Goal: Task Accomplishment & Management: Use online tool/utility

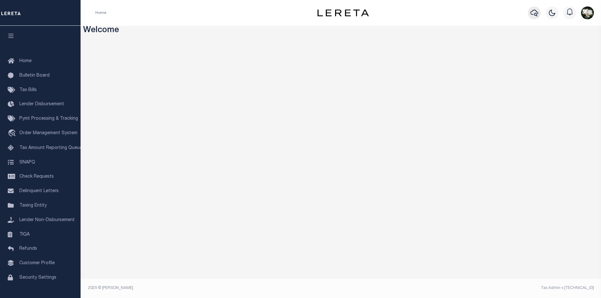
click at [537, 13] on icon "button" at bounding box center [534, 13] width 8 height 7
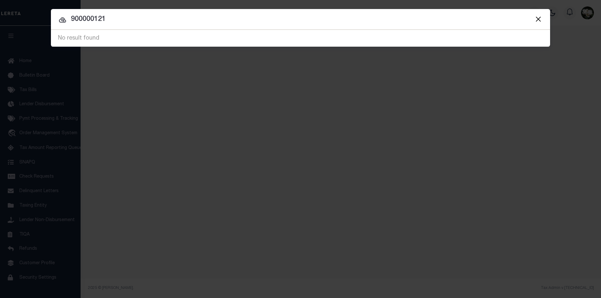
drag, startPoint x: 118, startPoint y: 23, endPoint x: 97, endPoint y: 21, distance: 21.0
click at [97, 21] on input "900000121" at bounding box center [300, 19] width 499 height 11
click at [130, 21] on input "900000121" at bounding box center [300, 19] width 499 height 11
drag, startPoint x: 130, startPoint y: 21, endPoint x: 70, endPoint y: 20, distance: 60.3
click at [70, 20] on input "900000121" at bounding box center [300, 19] width 499 height 11
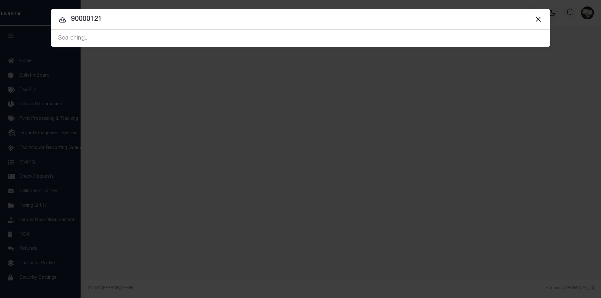
type input "90000121"
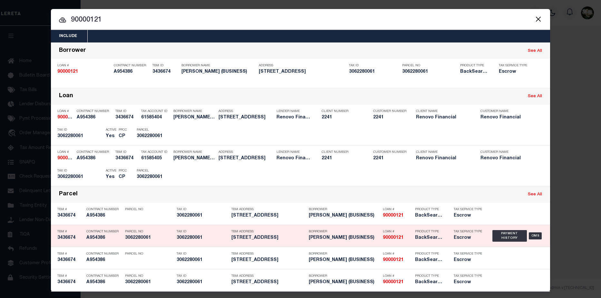
click at [373, 241] on h5 "KAREN IANNI (BUSINESS)" at bounding box center [344, 238] width 71 height 5
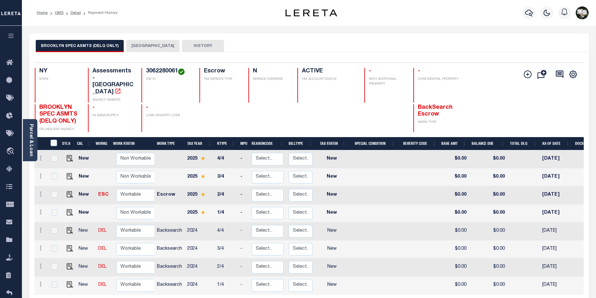
click at [151, 44] on button "[GEOGRAPHIC_DATA]" at bounding box center [152, 46] width 53 height 12
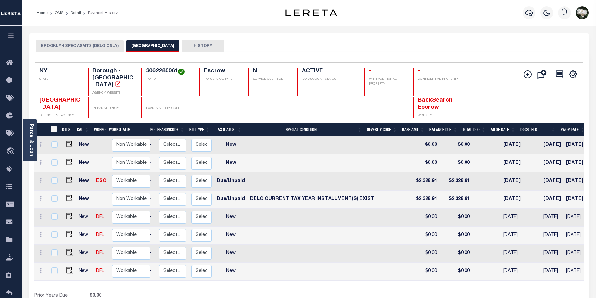
scroll to position [0, 117]
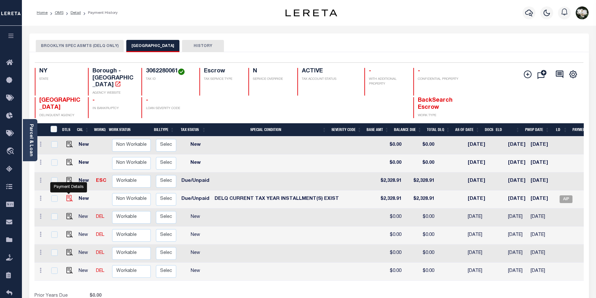
click at [70, 195] on img "" at bounding box center [69, 198] width 6 height 6
checkbox input "true"
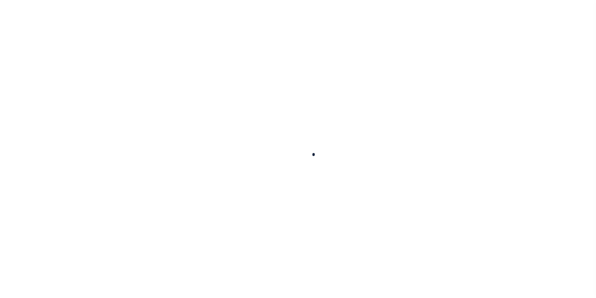
checkbox input "false"
type textarea "CAS-48026 - 2025 2/4 taxes Delq Base $2328.91 P&I $35.49 - Lereta liability one…"
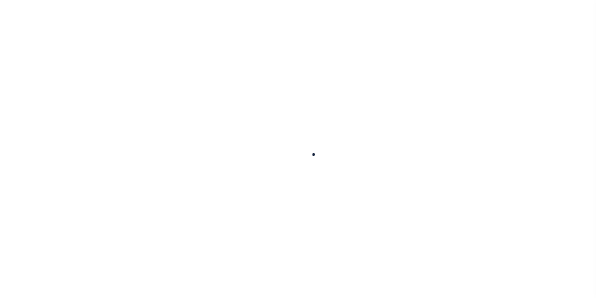
type input "Quarterly"
type input "[DATE]"
select select "DUE"
select select "17"
type input "$2,328.91"
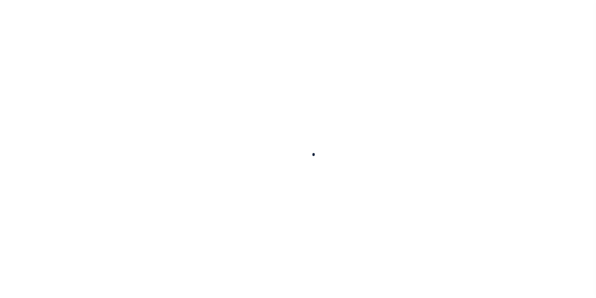
type input "$2,328.91"
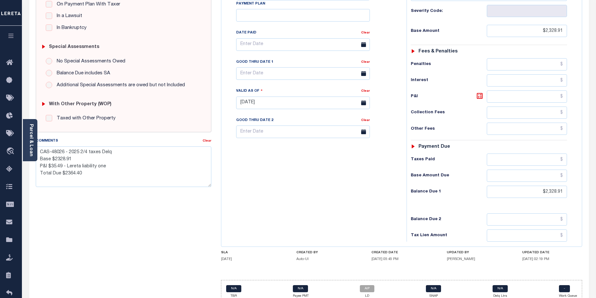
scroll to position [176, 0]
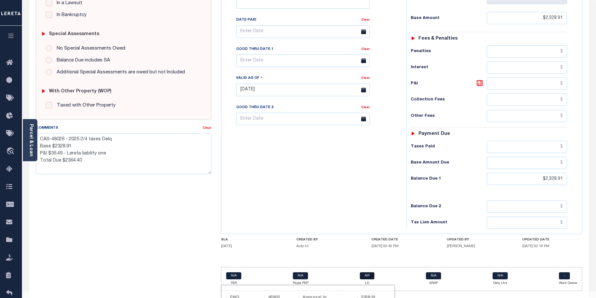
click at [368, 273] on link "AIP" at bounding box center [367, 276] width 15 height 7
